Goal: Complete application form

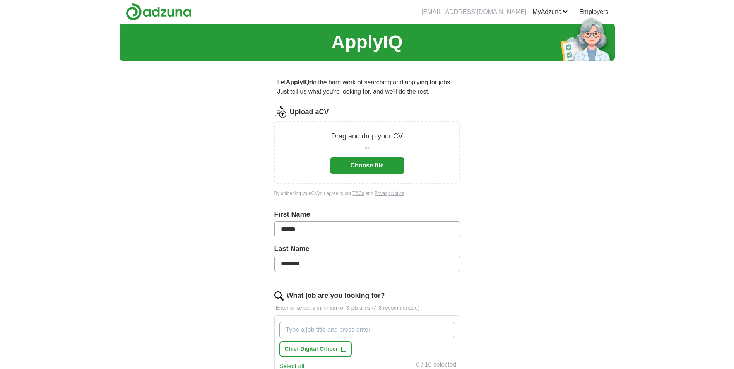
click at [369, 169] on button "Choose file" at bounding box center [367, 166] width 74 height 16
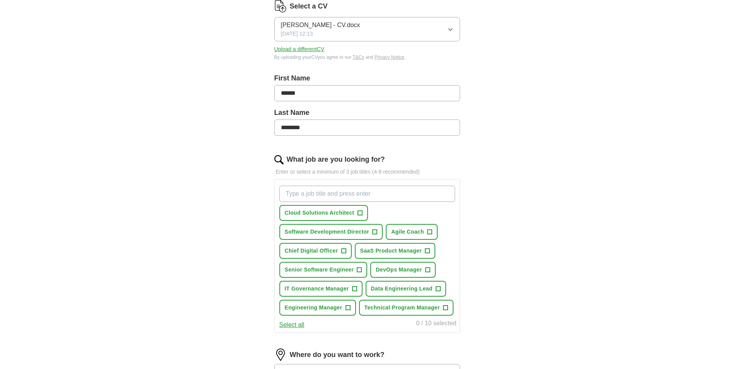
scroll to position [116, 0]
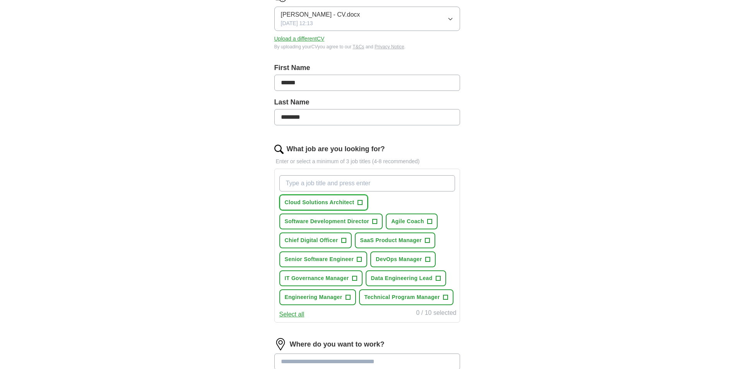
click at [359, 203] on span "+" at bounding box center [360, 203] width 5 height 6
click at [375, 222] on span "+" at bounding box center [375, 222] width 5 height 6
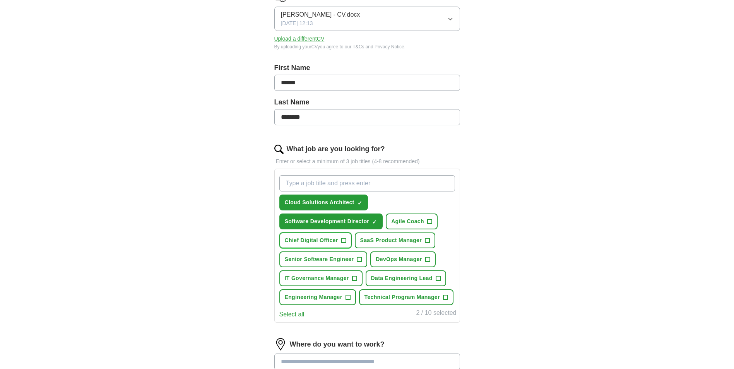
click at [345, 240] on span "+" at bounding box center [343, 241] width 5 height 6
click at [358, 259] on span "+" at bounding box center [359, 260] width 5 height 6
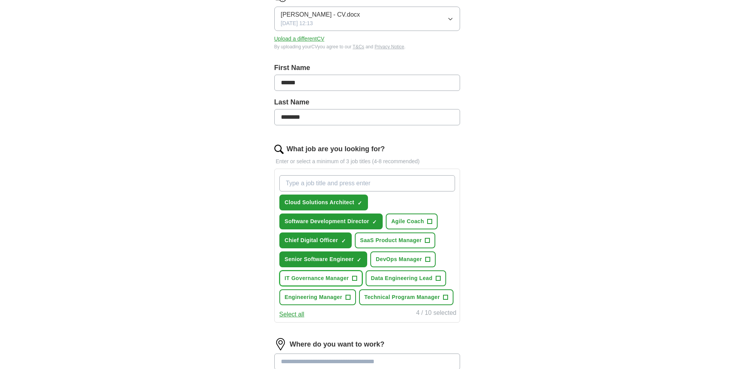
click at [353, 278] on span "+" at bounding box center [354, 279] width 5 height 6
click at [437, 278] on span "+" at bounding box center [438, 279] width 5 height 6
click at [351, 300] on button "Engineering Manager +" at bounding box center [318, 298] width 77 height 16
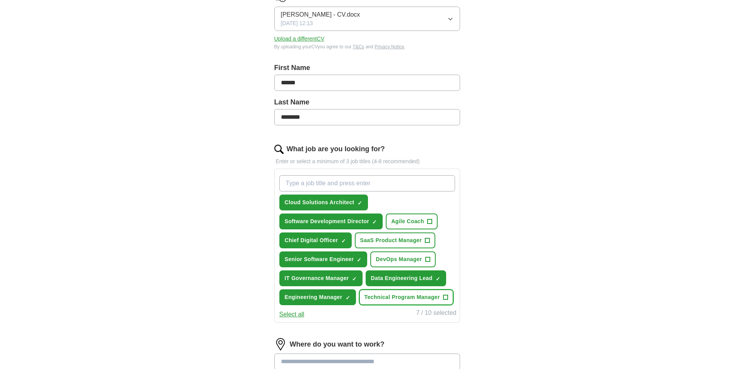
click at [447, 298] on span "+" at bounding box center [445, 298] width 5 height 6
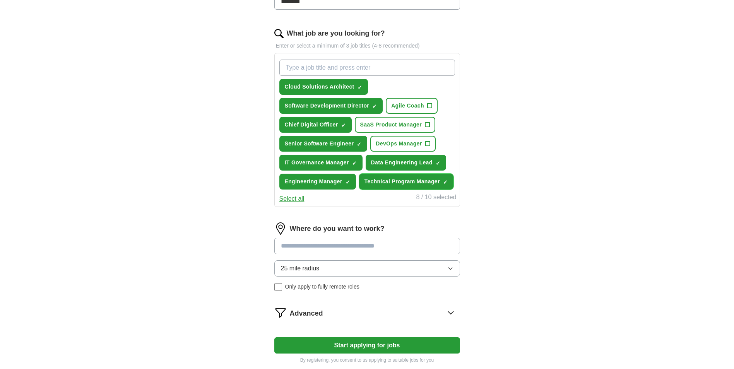
scroll to position [232, 0]
click at [334, 247] on input at bounding box center [367, 246] width 186 height 16
type input "*"
type input "*********"
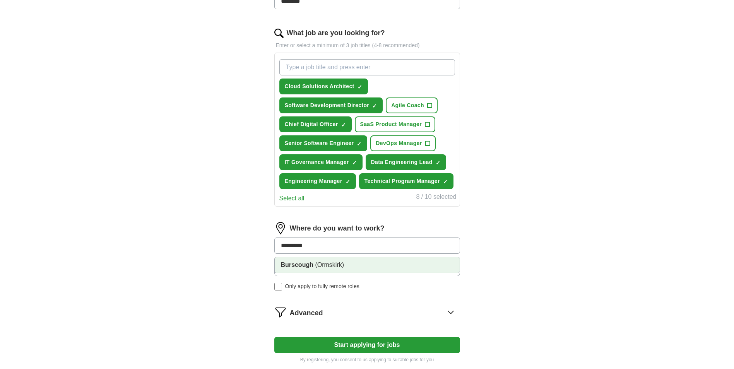
click at [313, 265] on strong "Burscough" at bounding box center [297, 265] width 33 height 7
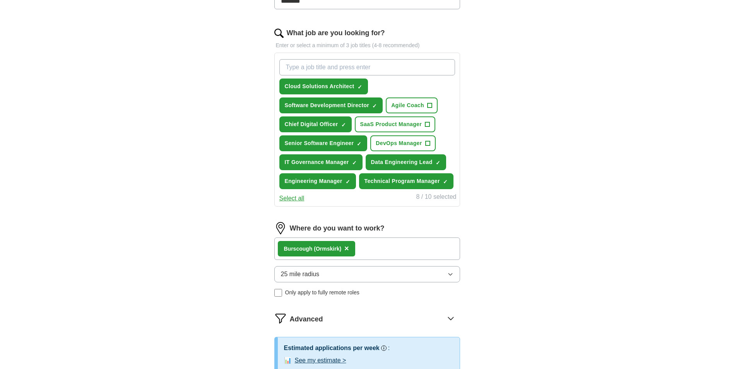
click at [310, 278] on span "25 mile radius" at bounding box center [300, 274] width 39 height 9
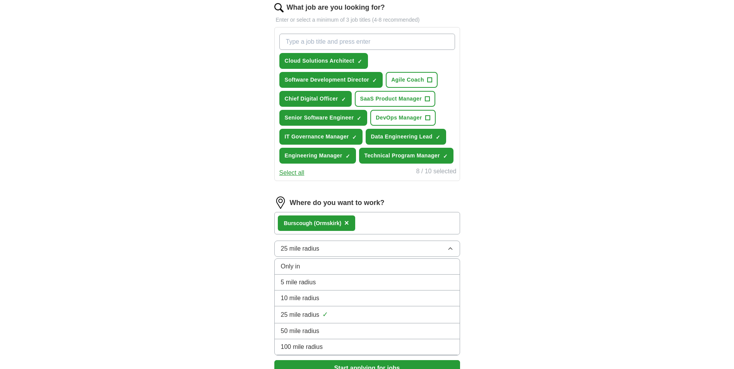
scroll to position [271, 0]
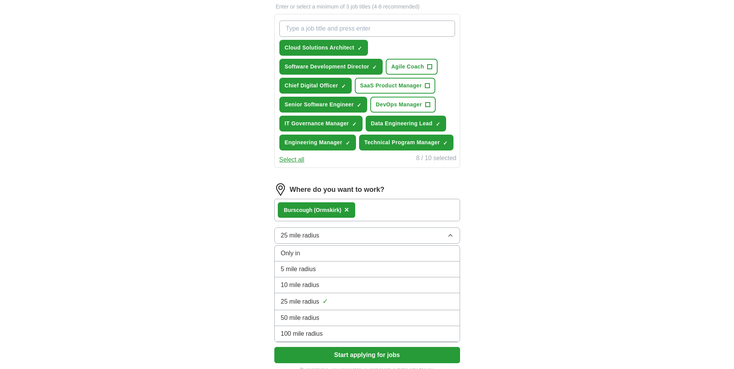
click at [313, 301] on span "25 mile radius" at bounding box center [300, 301] width 39 height 9
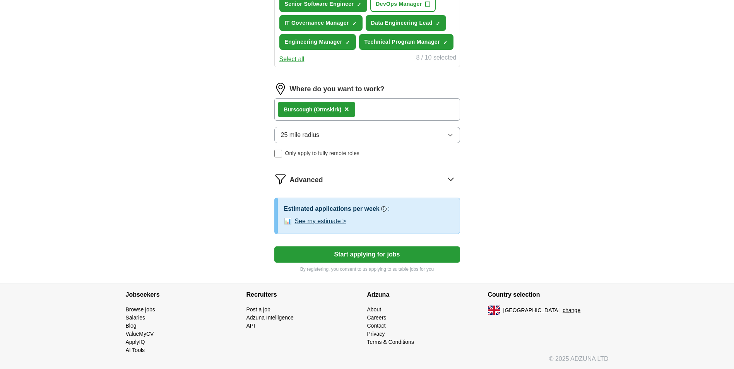
scroll to position [372, 0]
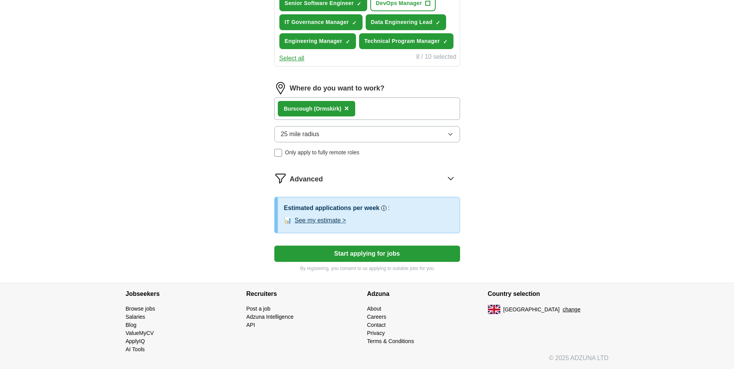
click at [326, 222] on button "See my estimate >" at bounding box center [320, 220] width 51 height 9
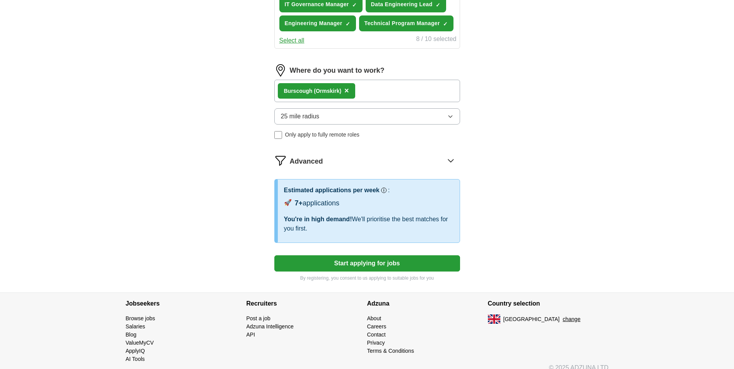
scroll to position [400, 0]
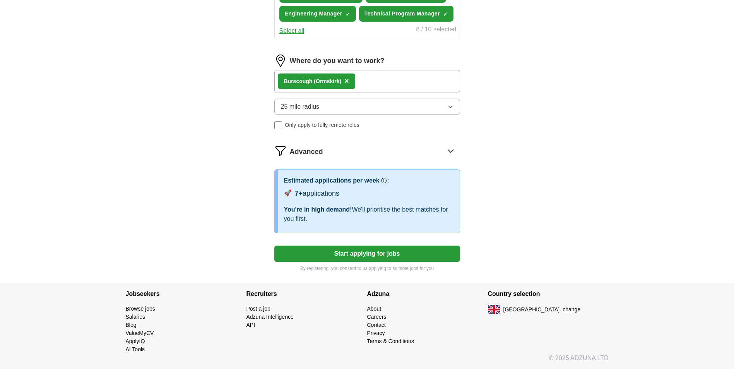
click at [353, 252] on button "Start applying for jobs" at bounding box center [367, 254] width 186 height 16
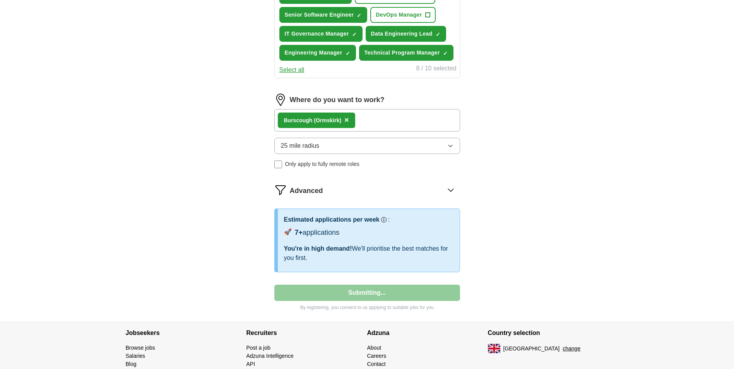
select select "**"
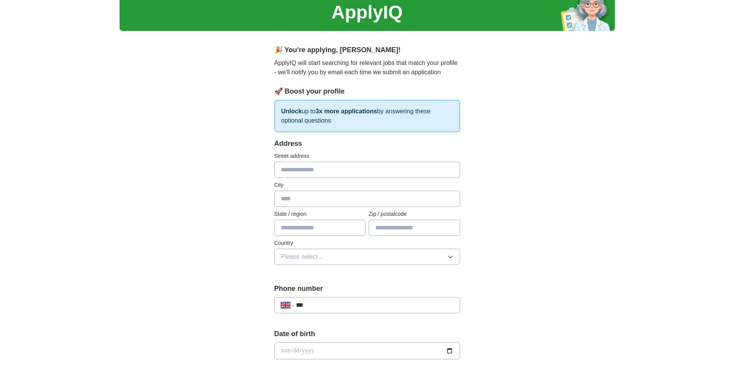
scroll to position [0, 0]
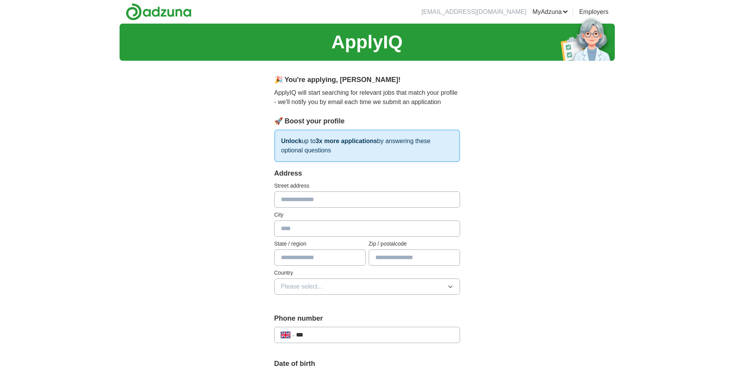
click at [304, 205] on input "text" at bounding box center [367, 200] width 186 height 16
type input "**********"
type input "*********"
type input "**********"
type input "*******"
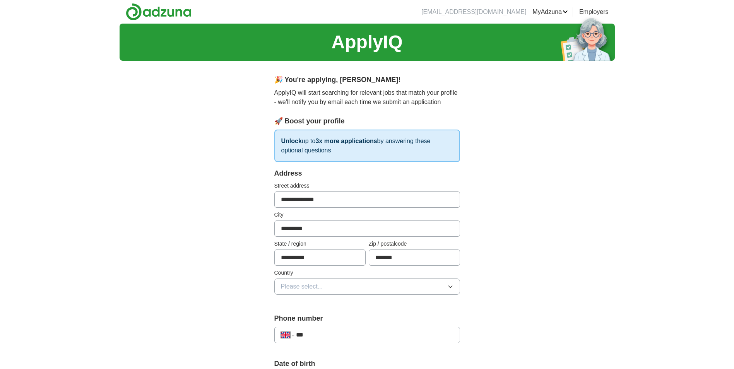
click at [357, 282] on button "Please select..." at bounding box center [367, 287] width 186 height 16
click at [336, 308] on div "[GEOGRAPHIC_DATA]" at bounding box center [367, 304] width 173 height 9
click at [332, 334] on input "***" at bounding box center [374, 335] width 157 height 9
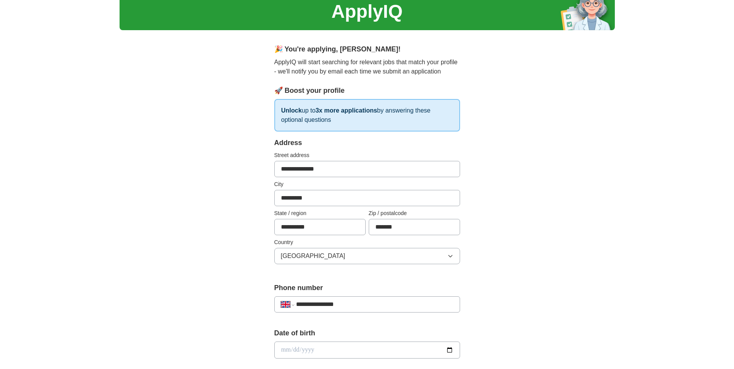
scroll to position [155, 0]
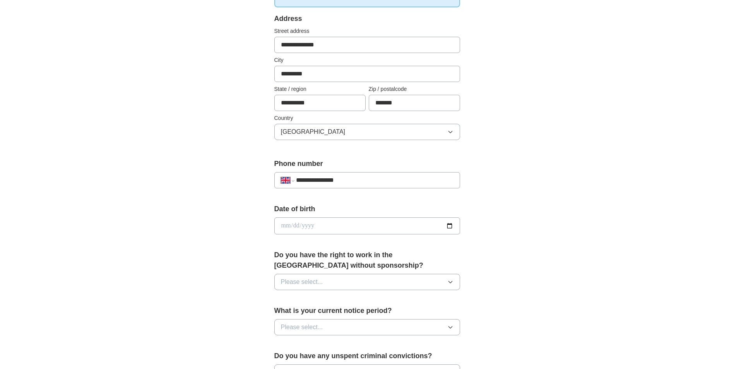
type input "**********"
click at [305, 228] on input "date" at bounding box center [367, 226] width 186 height 17
type input "**********"
click at [308, 282] on span "Please select..." at bounding box center [302, 282] width 42 height 9
click at [304, 298] on div "Yes" at bounding box center [367, 299] width 173 height 9
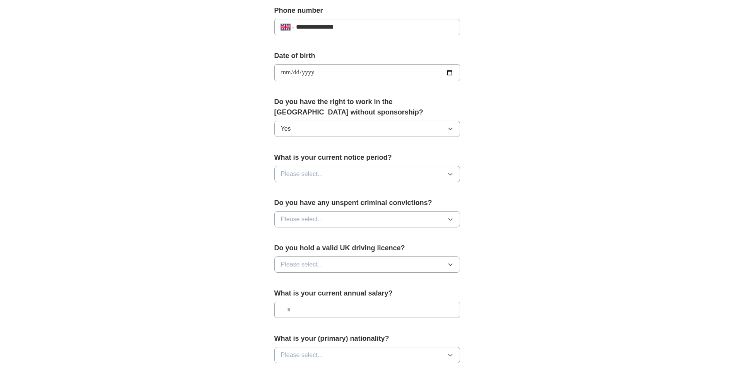
scroll to position [310, 0]
click at [301, 164] on div "What is your current notice period? Please select..." at bounding box center [367, 169] width 186 height 36
click at [300, 172] on span "Please select..." at bounding box center [302, 172] width 42 height 9
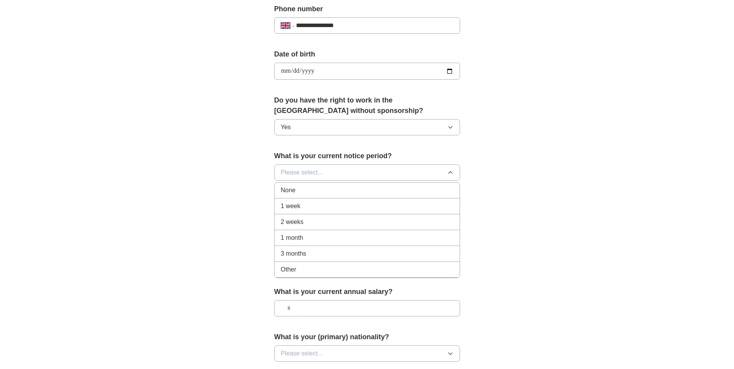
click at [297, 251] on span "3 months" at bounding box center [294, 253] width 26 height 9
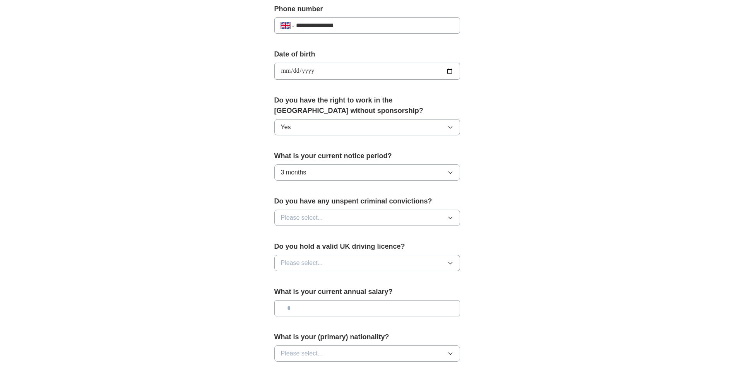
click at [345, 218] on button "Please select..." at bounding box center [367, 218] width 186 height 16
click at [304, 253] on div "No" at bounding box center [367, 251] width 173 height 9
click at [337, 265] on button "Please select..." at bounding box center [367, 263] width 186 height 16
click at [293, 283] on div "Yes" at bounding box center [367, 280] width 173 height 9
click at [352, 307] on input "text" at bounding box center [367, 308] width 186 height 16
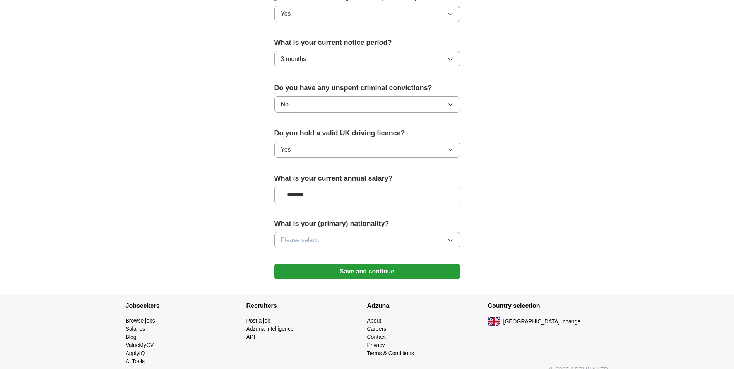
scroll to position [435, 0]
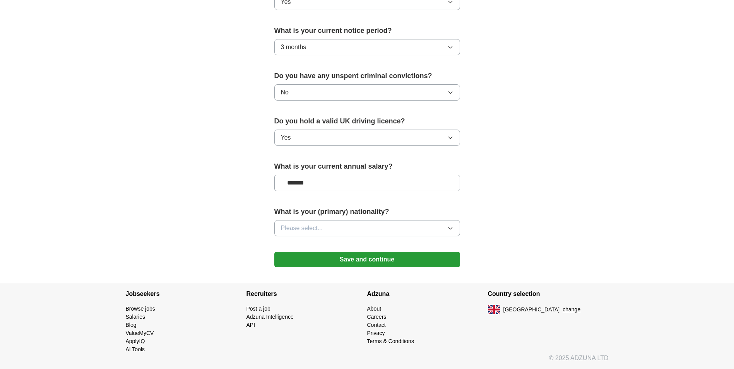
type input "*******"
click at [326, 227] on button "Please select..." at bounding box center [367, 228] width 186 height 16
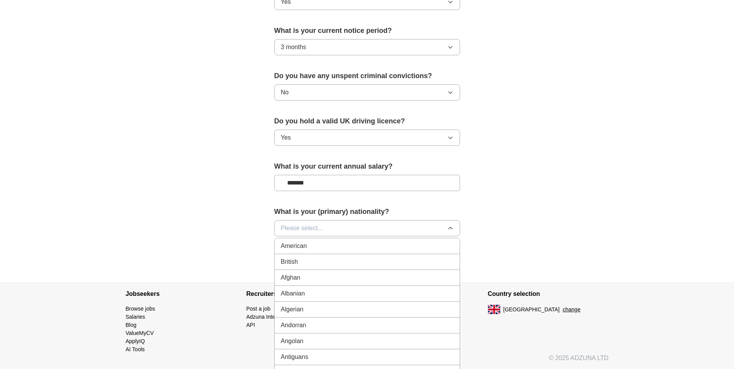
click at [300, 260] on div "British" at bounding box center [367, 261] width 173 height 9
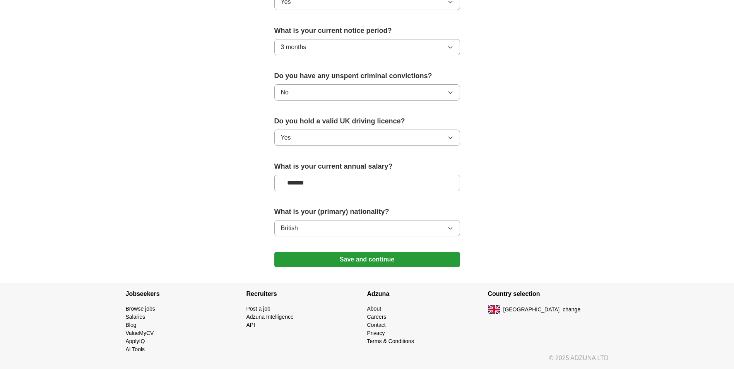
click at [382, 262] on button "Save and continue" at bounding box center [367, 259] width 186 height 15
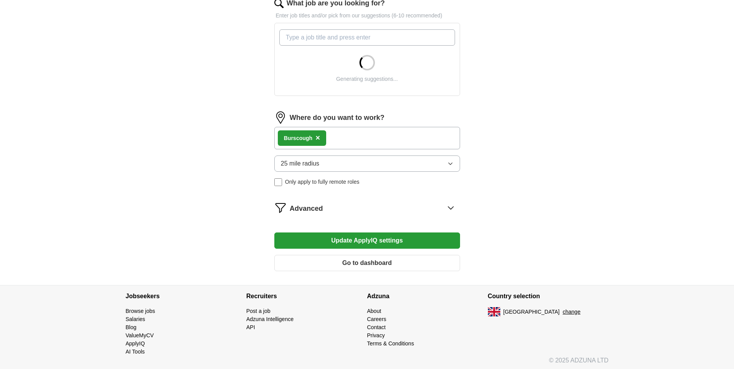
scroll to position [264, 0]
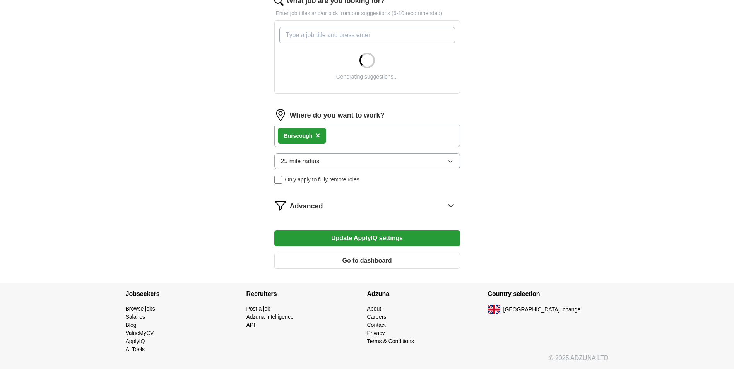
click at [380, 263] on button "Go to dashboard" at bounding box center [367, 261] width 186 height 16
